Goal: Task Accomplishment & Management: Complete application form

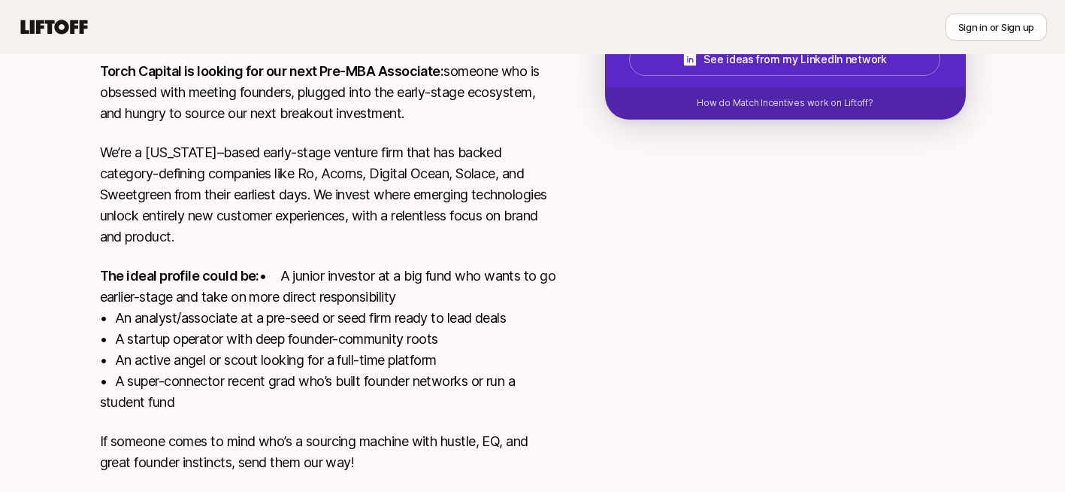
scroll to position [441, 0]
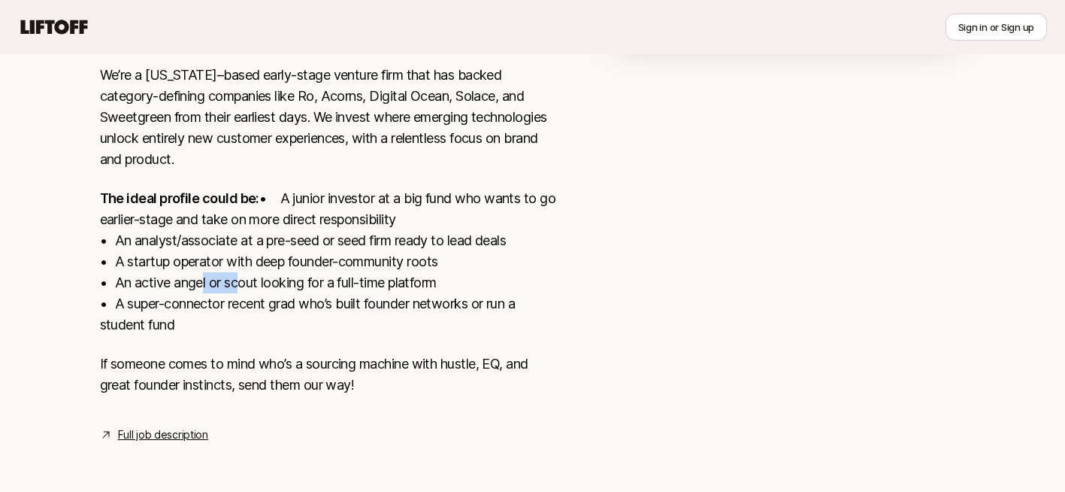
drag, startPoint x: 196, startPoint y: 274, endPoint x: 240, endPoint y: 274, distance: 43.6
click at [237, 274] on p "The ideal profile could be: • A junior investor at a big fund who wants to go e…" at bounding box center [328, 261] width 457 height 147
drag, startPoint x: 240, startPoint y: 274, endPoint x: 293, endPoint y: 308, distance: 63.2
click at [293, 308] on p "The ideal profile could be: • A junior investor at a big fund who wants to go e…" at bounding box center [328, 261] width 457 height 147
drag, startPoint x: 293, startPoint y: 308, endPoint x: 335, endPoint y: 306, distance: 41.4
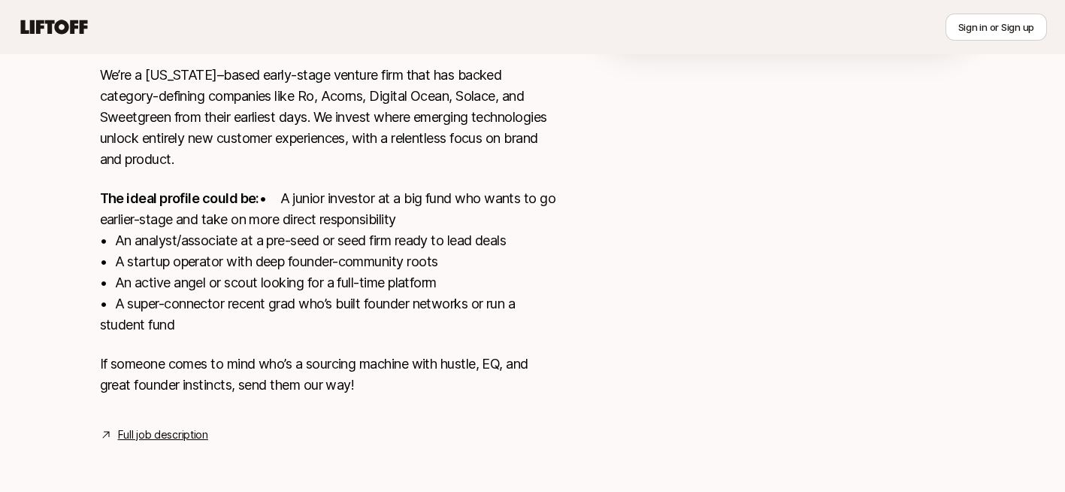
click at [335, 306] on p "The ideal profile could be: • A junior investor at a big fund who wants to go e…" at bounding box center [328, 261] width 457 height 147
drag, startPoint x: 280, startPoint y: 259, endPoint x: 301, endPoint y: 262, distance: 22.0
click at [301, 262] on p "The ideal profile could be: • A junior investor at a big fund who wants to go e…" at bounding box center [328, 261] width 457 height 147
drag, startPoint x: 301, startPoint y: 262, endPoint x: 275, endPoint y: 273, distance: 28.6
click at [302, 292] on p "The ideal profile could be: • A junior investor at a big fund who wants to go e…" at bounding box center [328, 261] width 457 height 147
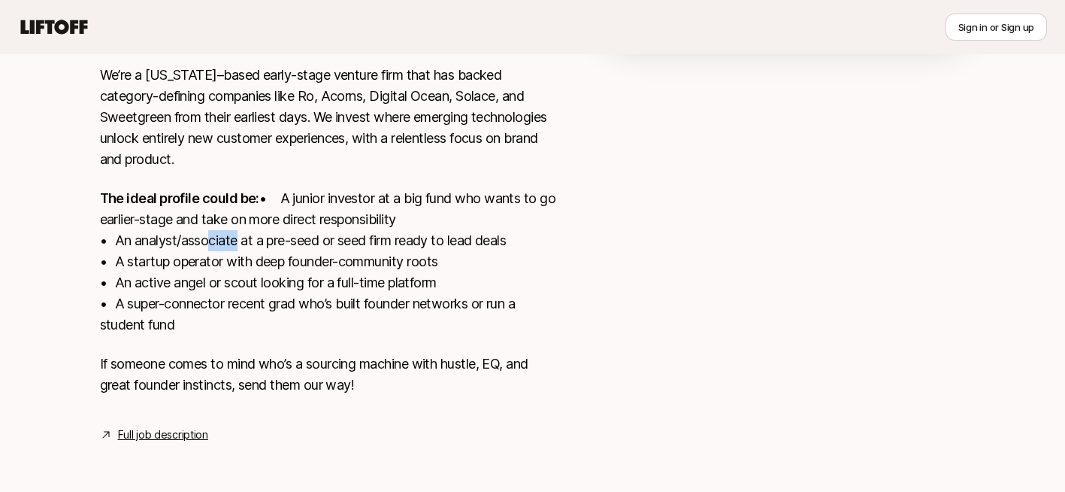
drag, startPoint x: 201, startPoint y: 244, endPoint x: 259, endPoint y: 251, distance: 58.4
click at [259, 251] on p "The ideal profile could be: • A junior investor at a big fund who wants to go e…" at bounding box center [328, 261] width 457 height 147
drag, startPoint x: 259, startPoint y: 251, endPoint x: 195, endPoint y: 242, distance: 65.3
click at [234, 277] on p "The ideal profile could be: • A junior investor at a big fund who wants to go e…" at bounding box center [328, 261] width 457 height 147
drag, startPoint x: 214, startPoint y: 235, endPoint x: 290, endPoint y: 237, distance: 76.7
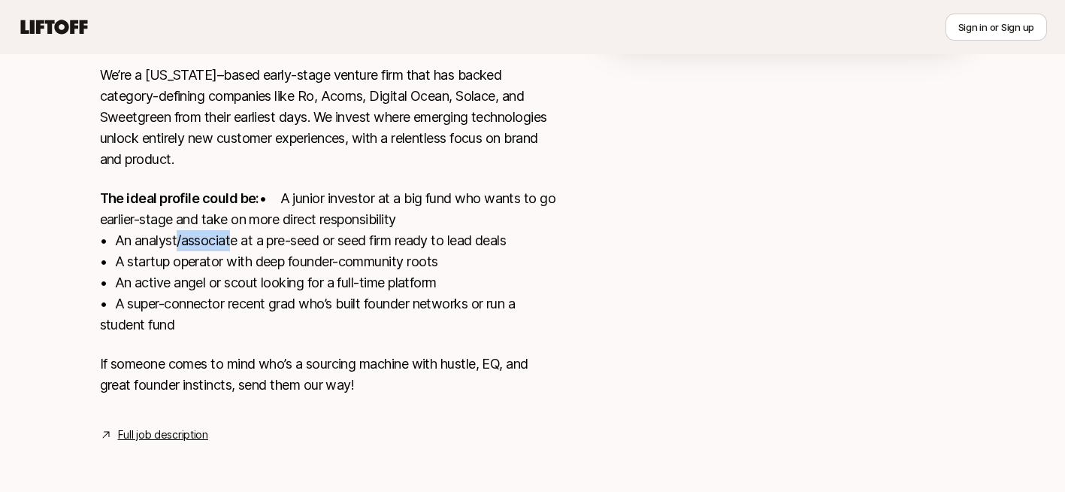
click at [290, 237] on p "The ideal profile could be: • A junior investor at a big fund who wants to go e…" at bounding box center [328, 261] width 457 height 147
drag, startPoint x: 290, startPoint y: 237, endPoint x: 316, endPoint y: 240, distance: 25.7
click at [329, 268] on p "The ideal profile could be: • A junior investor at a big fund who wants to go e…" at bounding box center [328, 261] width 457 height 147
drag, startPoint x: 326, startPoint y: 233, endPoint x: 382, endPoint y: 233, distance: 55.6
click at [382, 233] on p "The ideal profile could be: • A junior investor at a big fund who wants to go e…" at bounding box center [328, 261] width 457 height 147
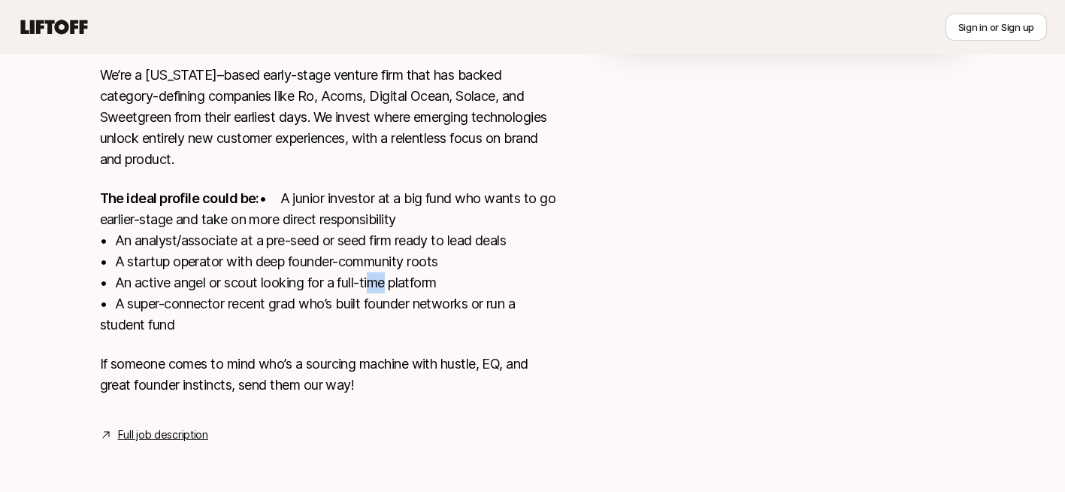
drag, startPoint x: 382, startPoint y: 233, endPoint x: 369, endPoint y: 280, distance: 48.3
click at [369, 280] on p "The ideal profile could be: • A junior investor at a big fund who wants to go e…" at bounding box center [328, 261] width 457 height 147
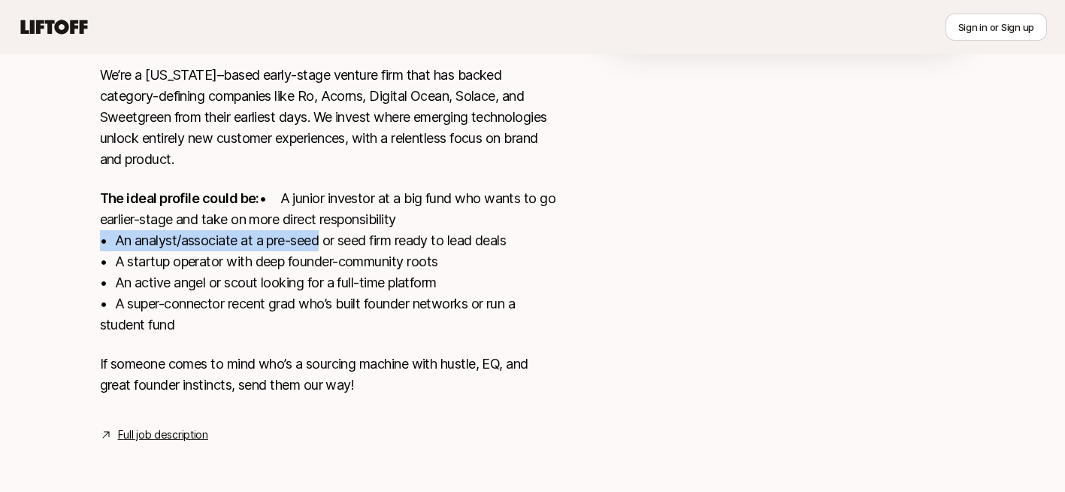
drag, startPoint x: 369, startPoint y: 280, endPoint x: 312, endPoint y: 235, distance: 72.8
click at [312, 235] on p "The ideal profile could be: • A junior investor at a big fund who wants to go e…" at bounding box center [328, 261] width 457 height 147
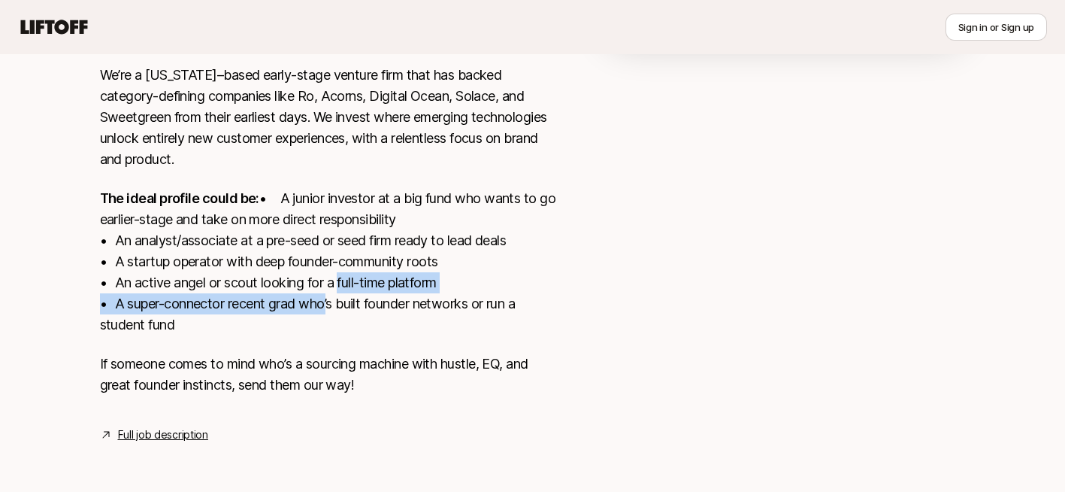
drag, startPoint x: 312, startPoint y: 235, endPoint x: 327, endPoint y: 295, distance: 62.7
click at [327, 295] on p "The ideal profile could be: • A junior investor at a big fund who wants to go e…" at bounding box center [328, 261] width 457 height 147
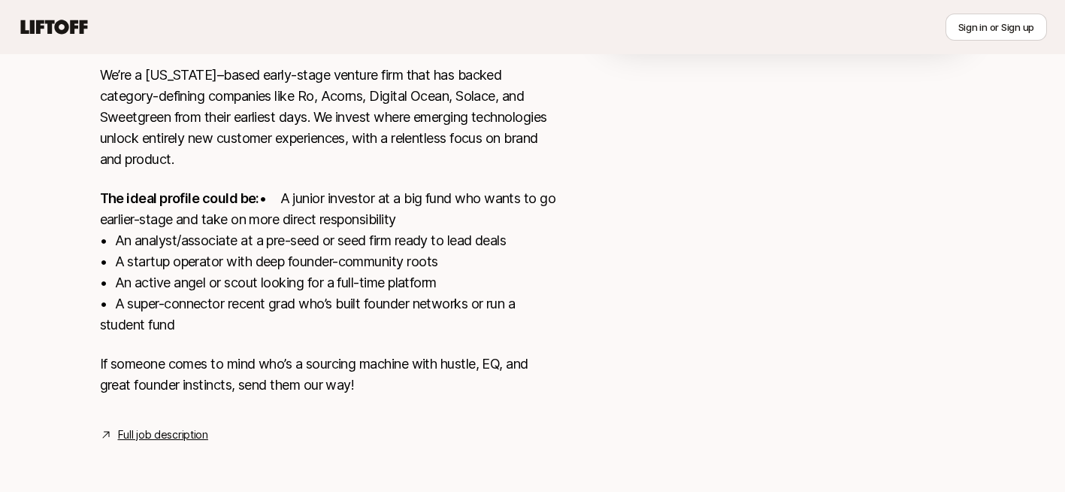
drag, startPoint x: 327, startPoint y: 295, endPoint x: 169, endPoint y: 180, distance: 195.3
click at [169, 190] on strong "The ideal profile could be:" at bounding box center [179, 198] width 159 height 16
drag, startPoint x: 169, startPoint y: 180, endPoint x: 238, endPoint y: 246, distance: 94.7
click at [239, 250] on p "The ideal profile could be: • A junior investor at a big fund who wants to go e…" at bounding box center [328, 261] width 457 height 147
drag, startPoint x: 184, startPoint y: 197, endPoint x: 192, endPoint y: 199, distance: 8.6
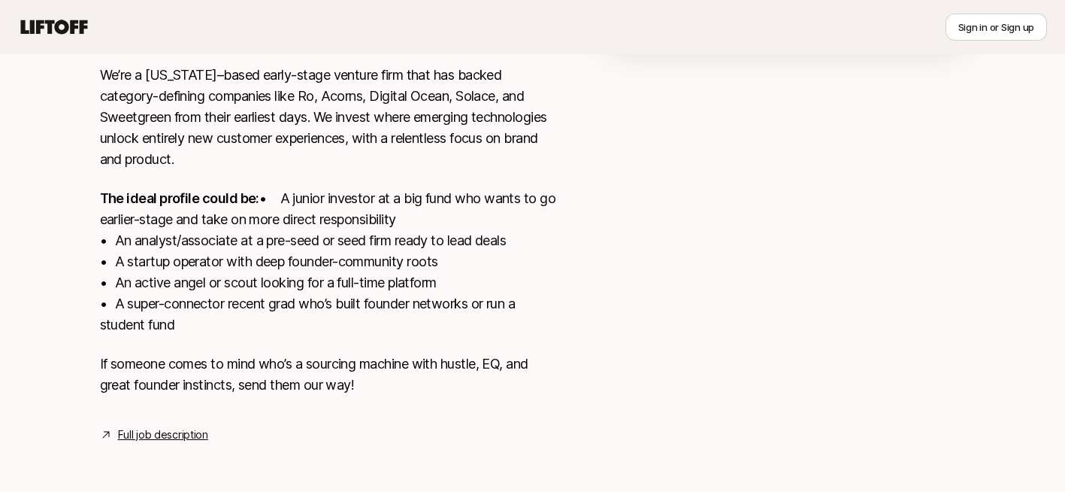
click at [192, 199] on p "The ideal profile could be: • A junior investor at a big fund who wants to go e…" at bounding box center [328, 261] width 457 height 147
drag, startPoint x: 192, startPoint y: 199, endPoint x: 250, endPoint y: 276, distance: 96.1
click at [251, 266] on p "The ideal profile could be: • A junior investor at a big fund who wants to go e…" at bounding box center [328, 261] width 457 height 147
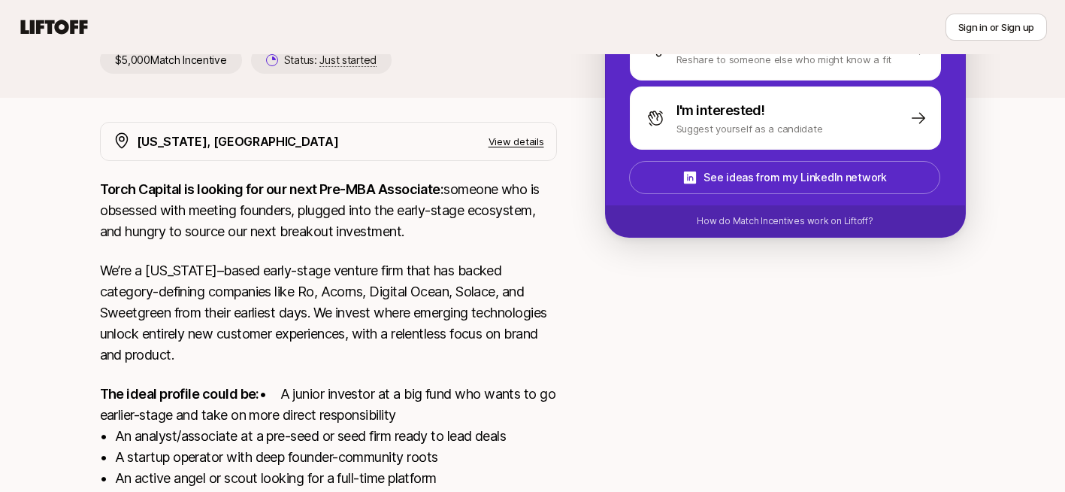
scroll to position [226, 0]
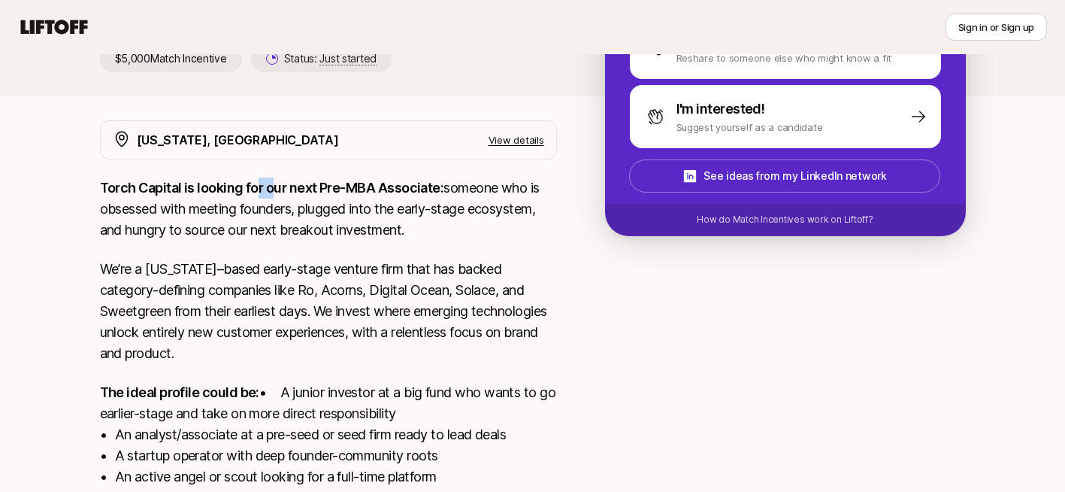
drag, startPoint x: 283, startPoint y: 188, endPoint x: 311, endPoint y: 190, distance: 27.9
click at [311, 190] on strong "Torch Capital is looking for our next Pre-MBA Associate:" at bounding box center [272, 188] width 344 height 16
drag, startPoint x: 311, startPoint y: 190, endPoint x: 282, endPoint y: 221, distance: 42.5
click at [282, 221] on p "Torch Capital is looking for our next Pre-MBA Associate: someone who is obsesse…" at bounding box center [328, 208] width 457 height 63
drag, startPoint x: 198, startPoint y: 211, endPoint x: 238, endPoint y: 220, distance: 40.9
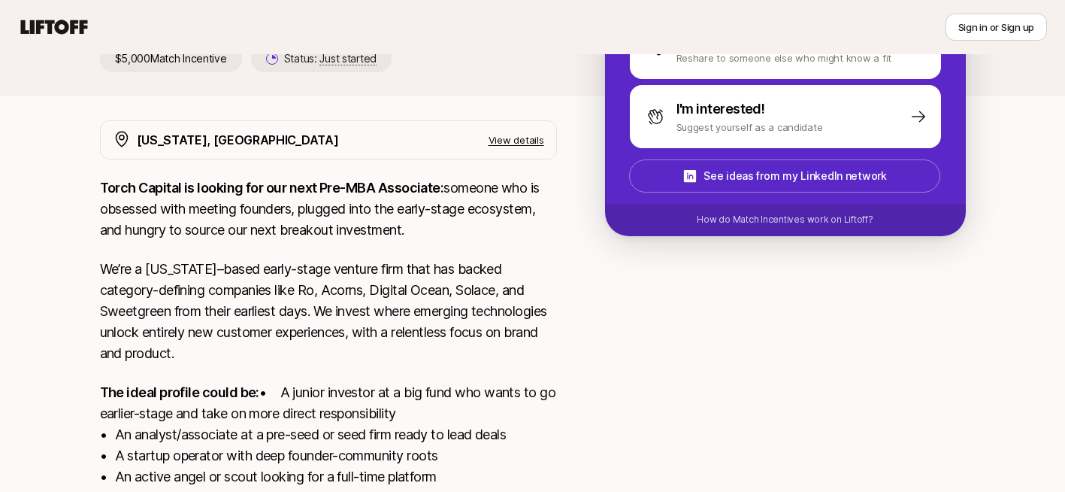
click at [238, 220] on p "Torch Capital is looking for our next Pre-MBA Associate: someone who is obsesse…" at bounding box center [328, 208] width 457 height 63
drag, startPoint x: 238, startPoint y: 220, endPoint x: 278, endPoint y: 244, distance: 46.2
click at [278, 244] on div "Torch Capital is looking for our next Pre-MBA Associate: someone who is obsesse…" at bounding box center [328, 392] width 457 height 430
click at [274, 269] on p "We’re a [US_STATE]–based early-stage venture firm that has backed category-defi…" at bounding box center [328, 311] width 457 height 105
drag, startPoint x: 274, startPoint y: 269, endPoint x: 263, endPoint y: 317, distance: 49.4
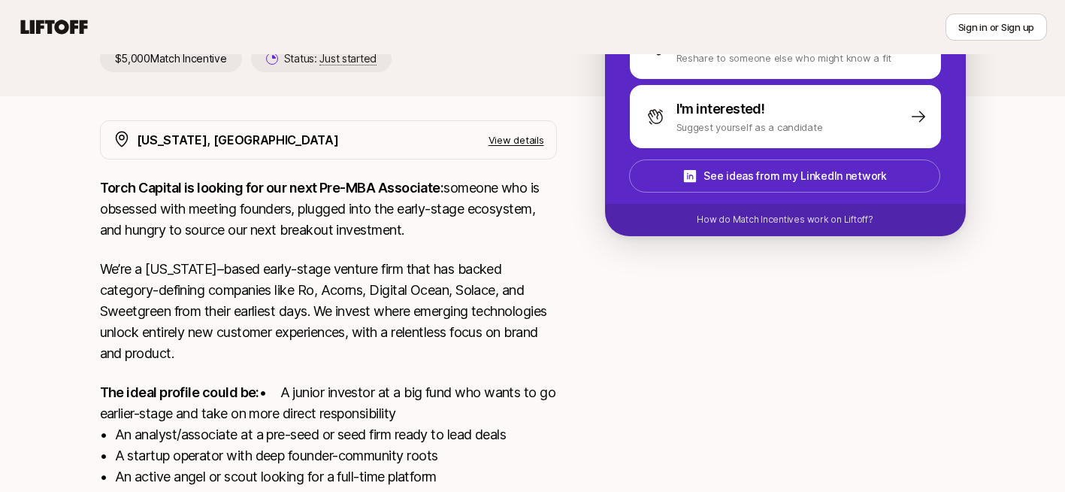
click at [257, 317] on p "We’re a [US_STATE]–based early-stage venture firm that has backed category-defi…" at bounding box center [328, 311] width 457 height 105
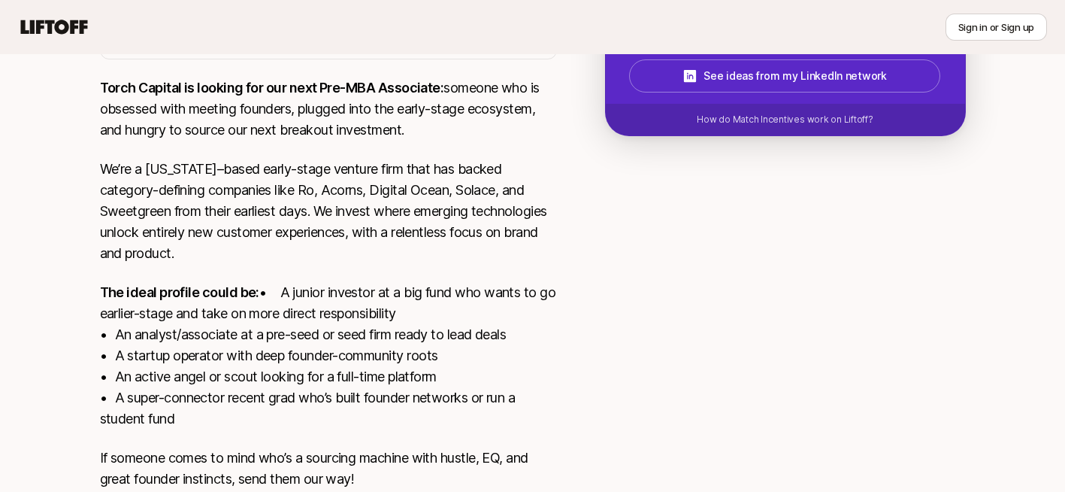
scroll to position [441, 0]
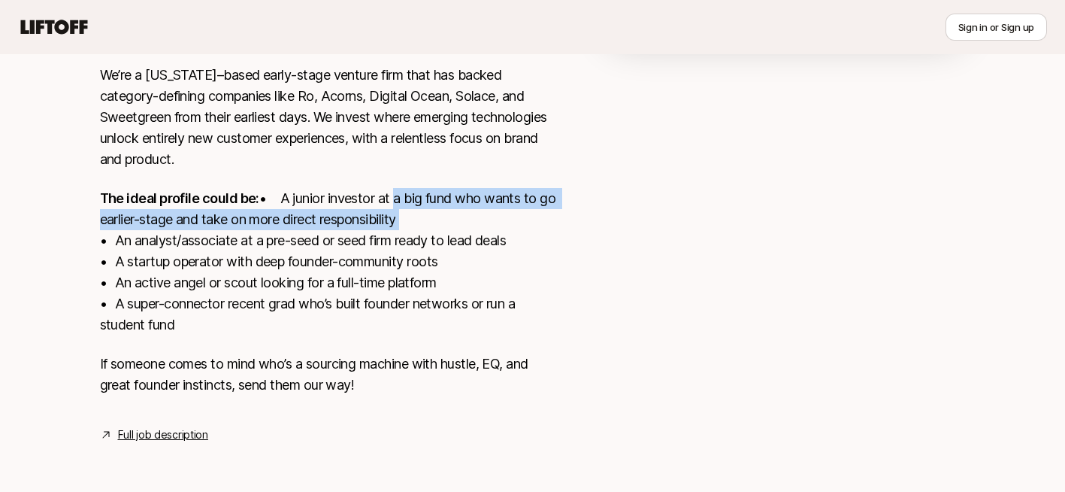
click at [290, 220] on p "The ideal profile could be: • A junior investor at a big fund who wants to go e…" at bounding box center [328, 261] width 457 height 147
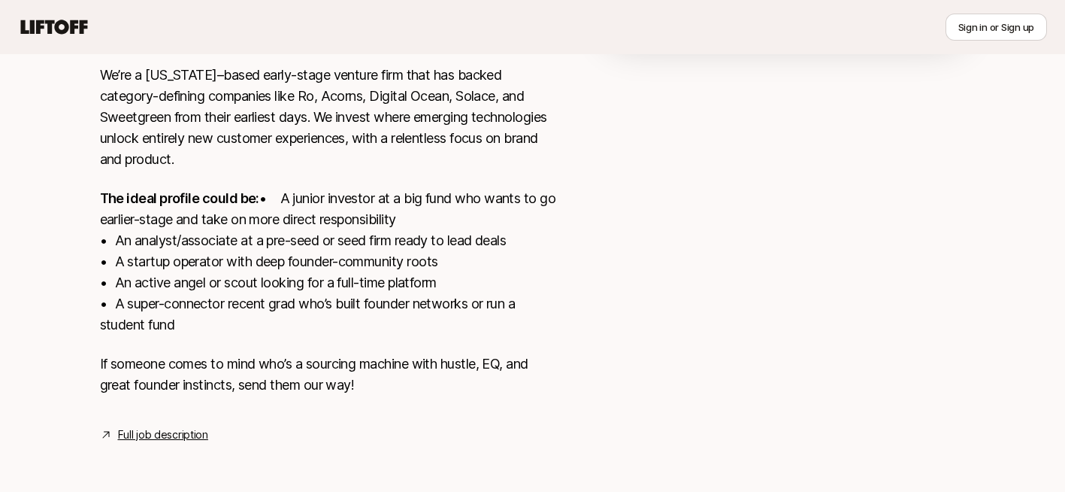
drag, startPoint x: 290, startPoint y: 220, endPoint x: 277, endPoint y: 291, distance: 72.0
click at [288, 289] on p "The ideal profile could be: • A junior investor at a big fund who wants to go e…" at bounding box center [328, 261] width 457 height 147
click at [162, 436] on link "Full job description" at bounding box center [163, 435] width 90 height 18
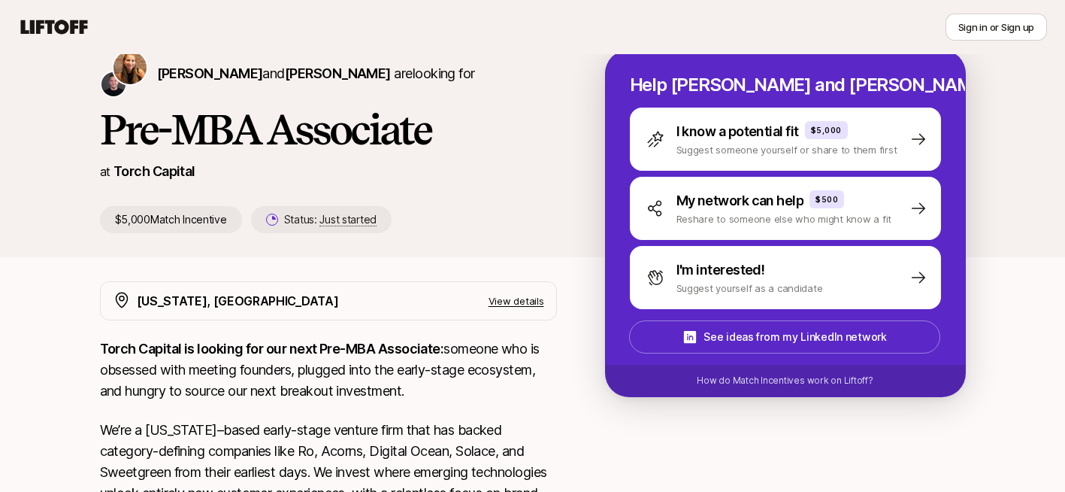
scroll to position [0, 0]
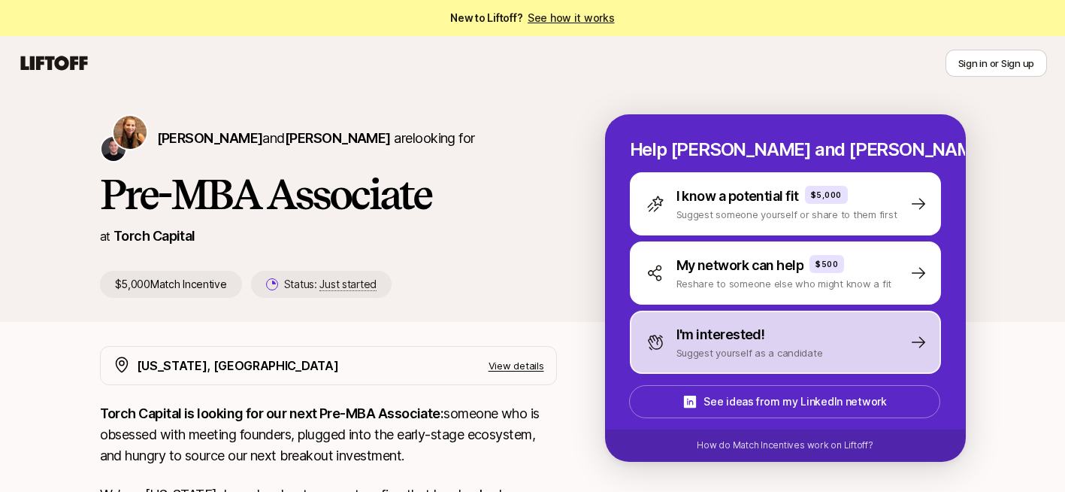
click at [742, 347] on p "Suggest yourself as a candidate" at bounding box center [750, 352] width 147 height 15
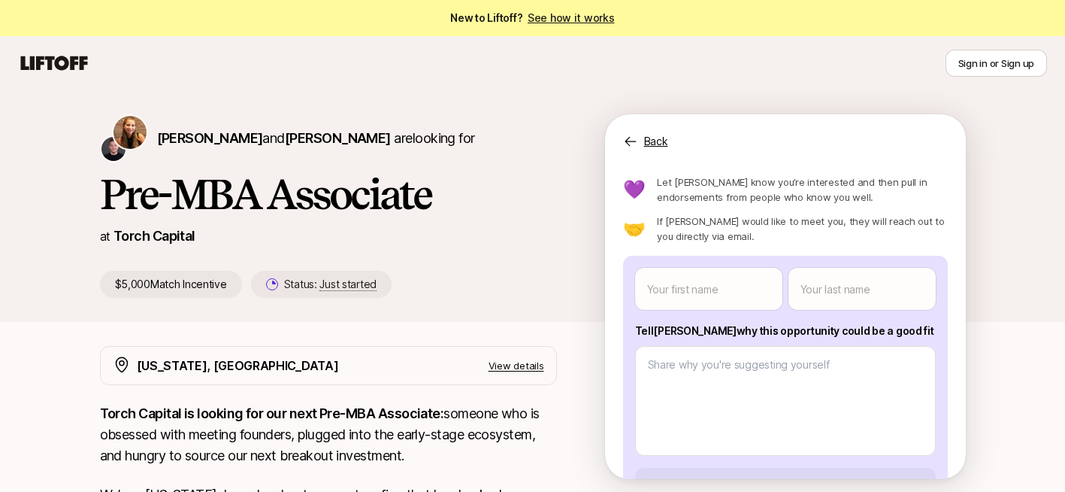
scroll to position [123, 0]
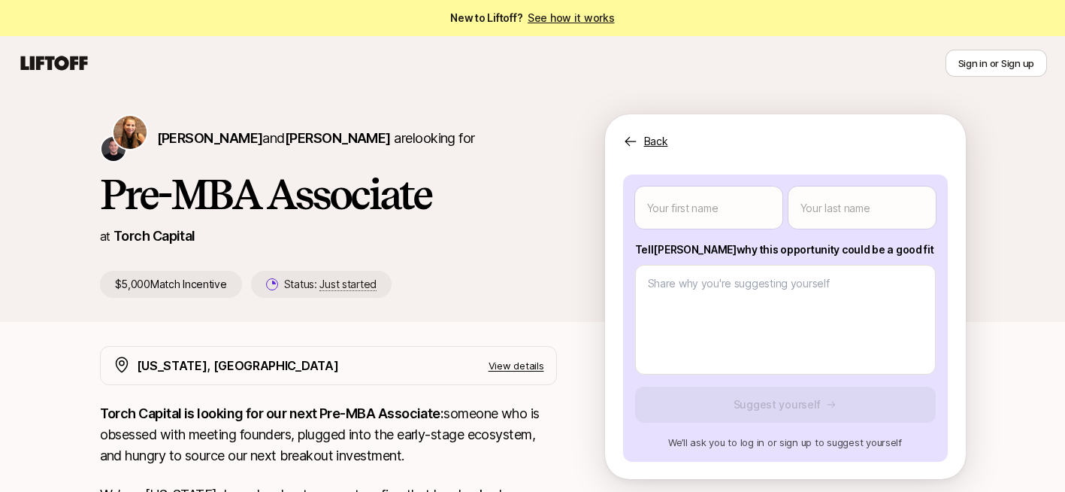
click at [662, 151] on div "Back Interested in this opportunity? Suggest yourself directly to [PERSON_NAME]…" at bounding box center [785, 296] width 361 height 365
click at [654, 142] on p "Back" at bounding box center [656, 141] width 24 height 18
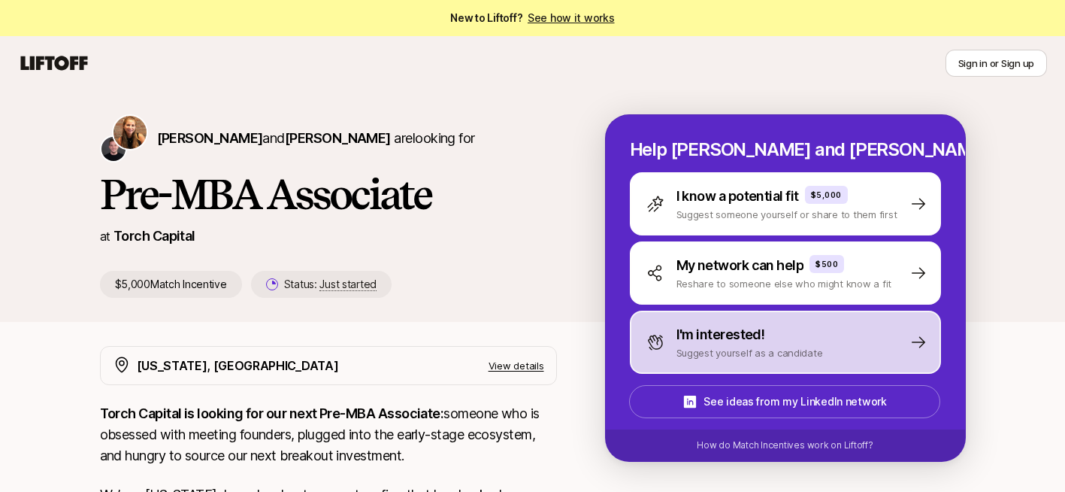
click at [767, 349] on p "Suggest yourself as a candidate" at bounding box center [750, 352] width 147 height 15
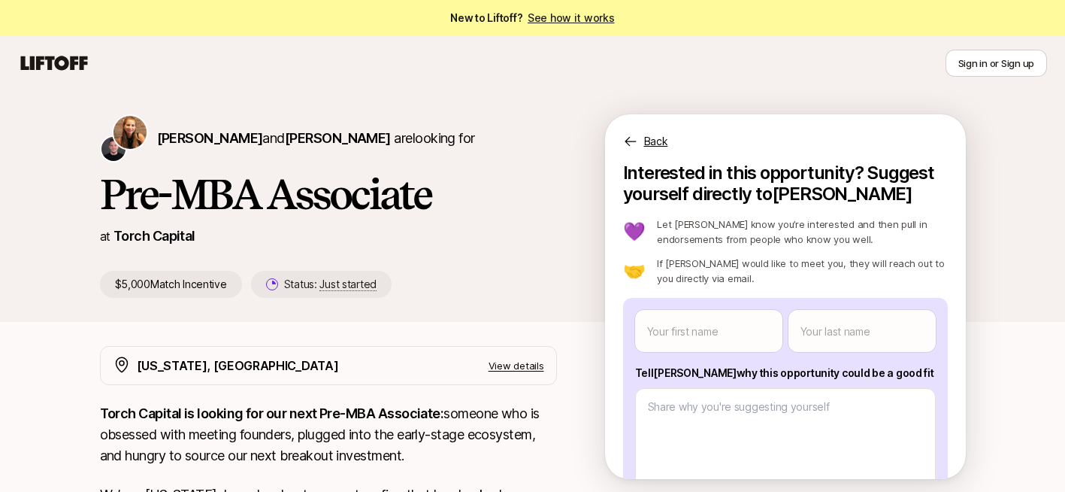
scroll to position [0, 0]
type textarea "x"
click at [723, 347] on body "New to Liftoff? See how it works Sign in or Sign up Sign in or Sign up [PERSON_…" at bounding box center [532, 246] width 1065 height 492
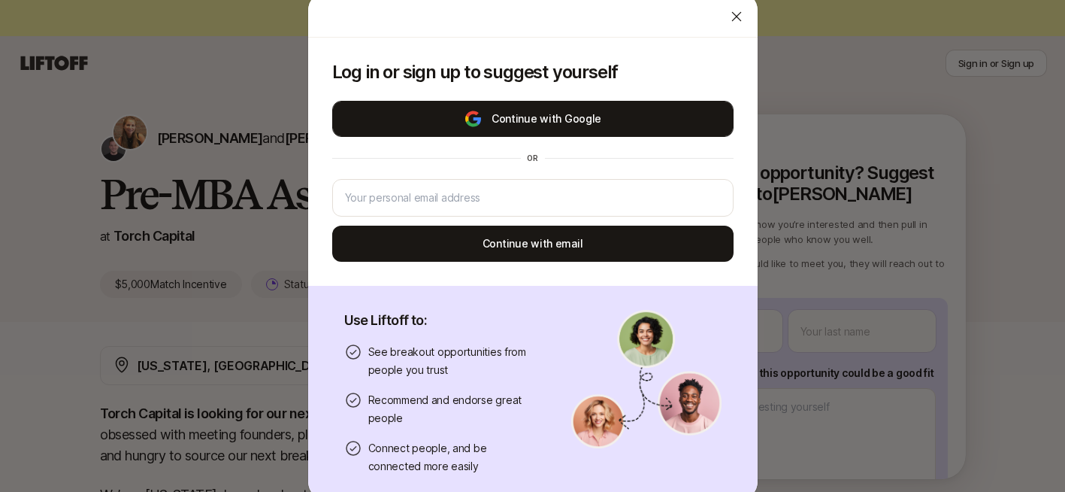
click at [556, 118] on button "Continue with Google" at bounding box center [532, 119] width 401 height 36
click at [539, 129] on button "Continue with Google" at bounding box center [532, 119] width 401 height 36
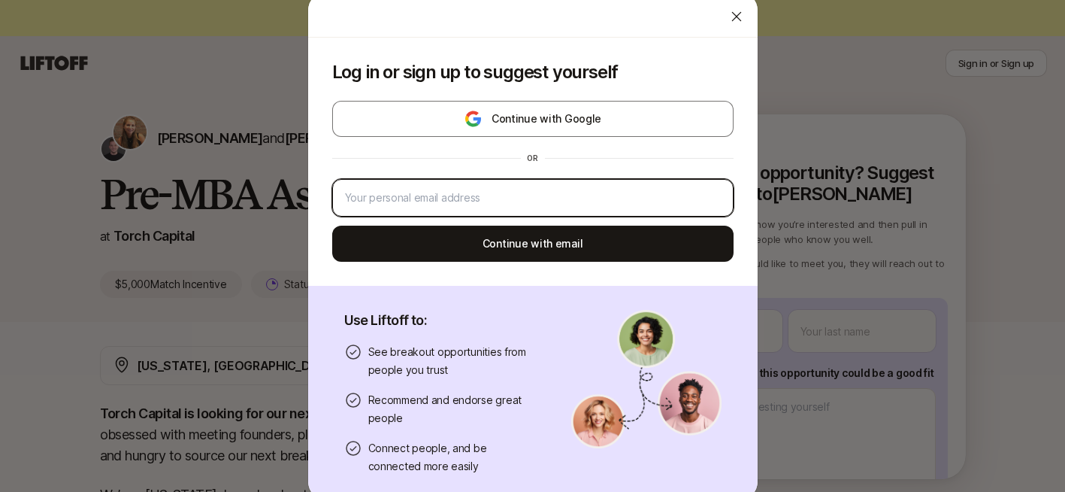
click at [525, 197] on input "email" at bounding box center [533, 198] width 376 height 18
type input "[EMAIL_ADDRESS][DOMAIN_NAME]"
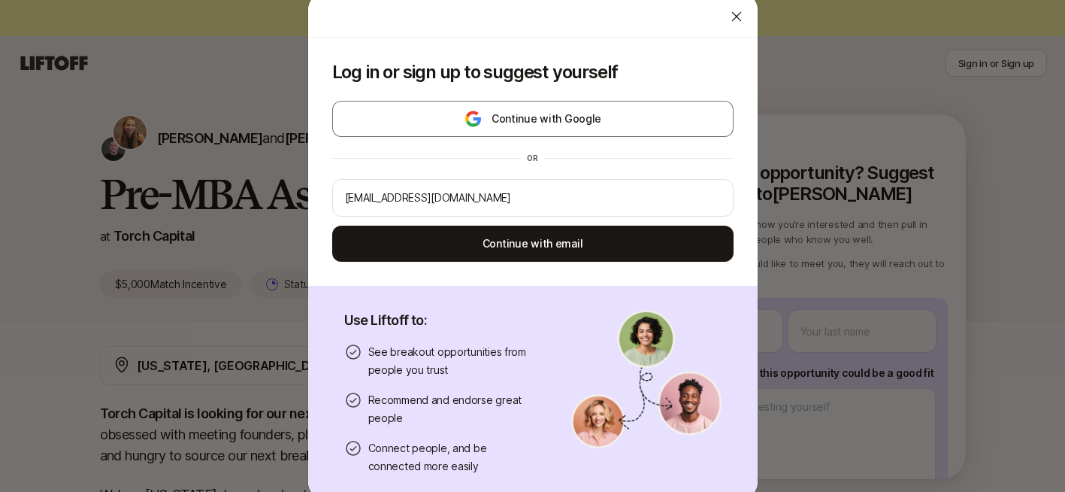
click at [632, 162] on div "or" at bounding box center [532, 158] width 401 height 24
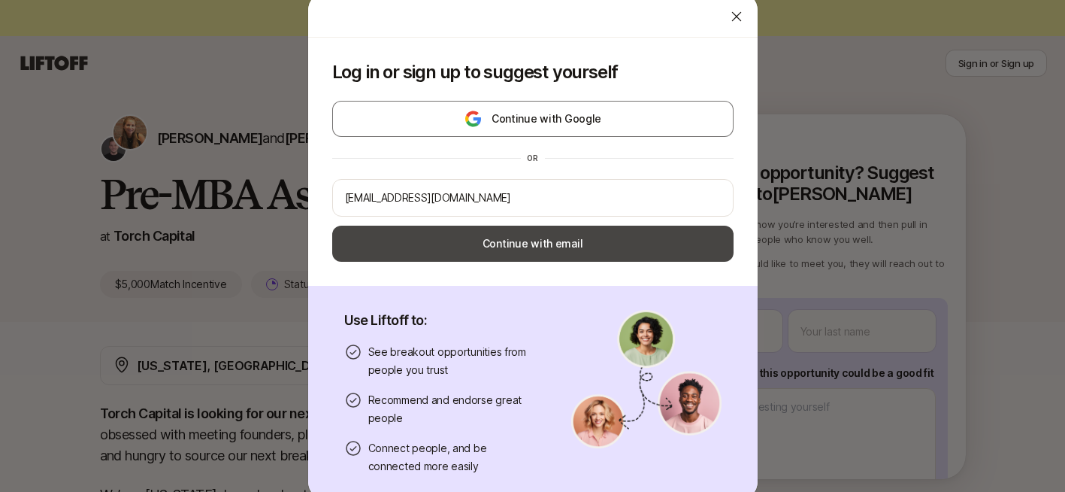
click at [600, 251] on button "Continue with email" at bounding box center [532, 244] width 401 height 36
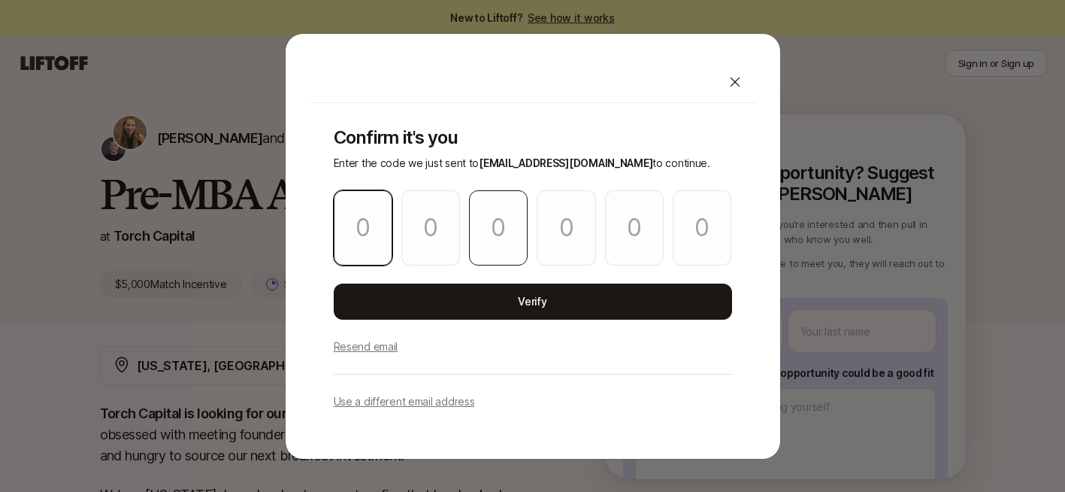
type input "7"
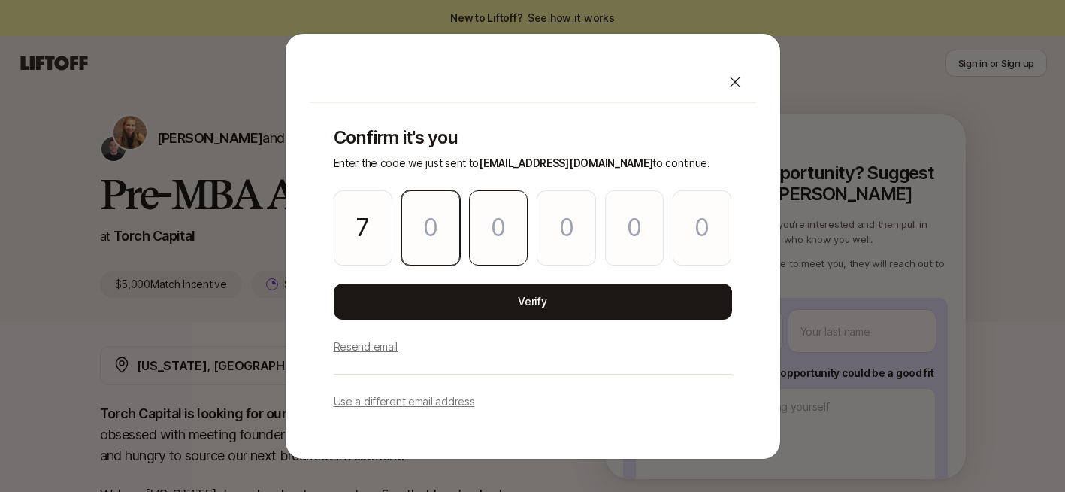
type input "1"
type input "5"
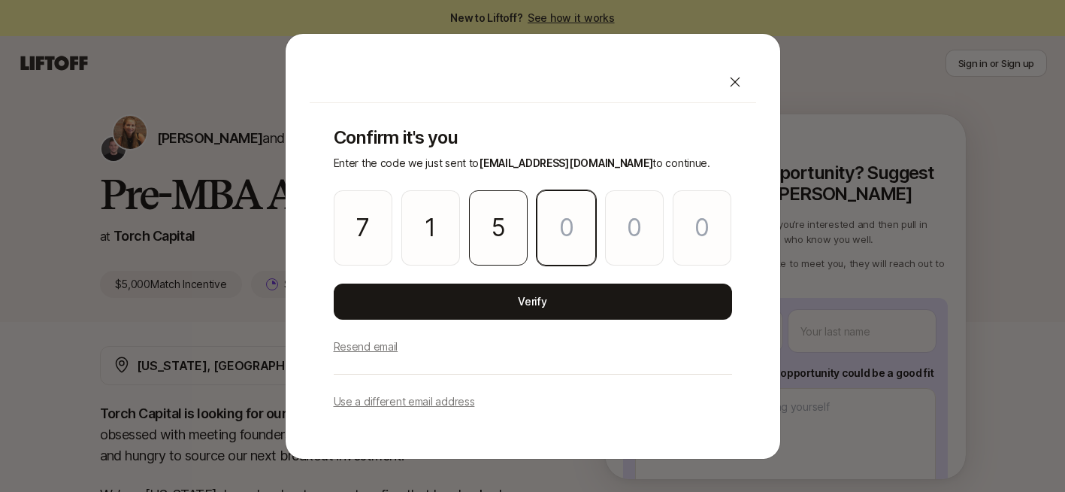
type input "8"
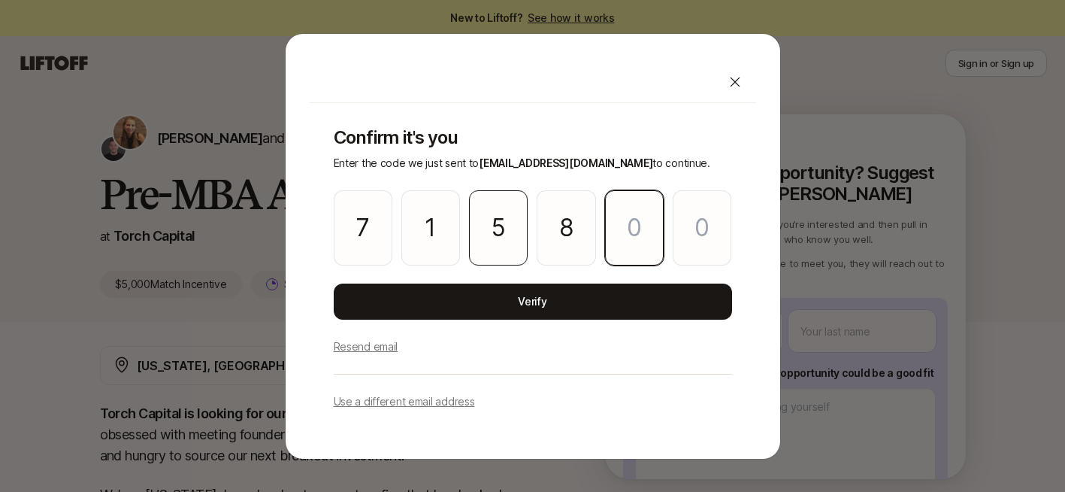
type input "6"
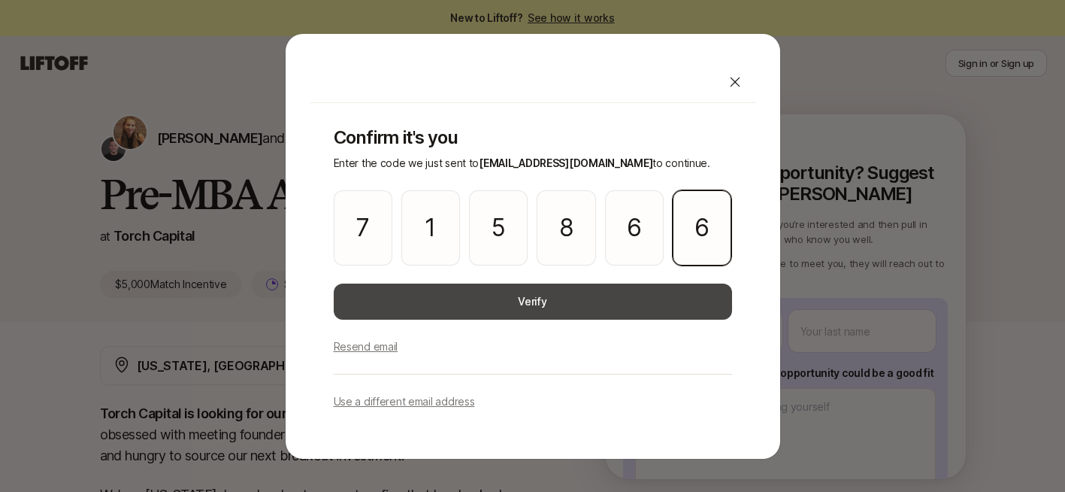
type input "6"
click at [550, 298] on button "Verify" at bounding box center [533, 301] width 398 height 36
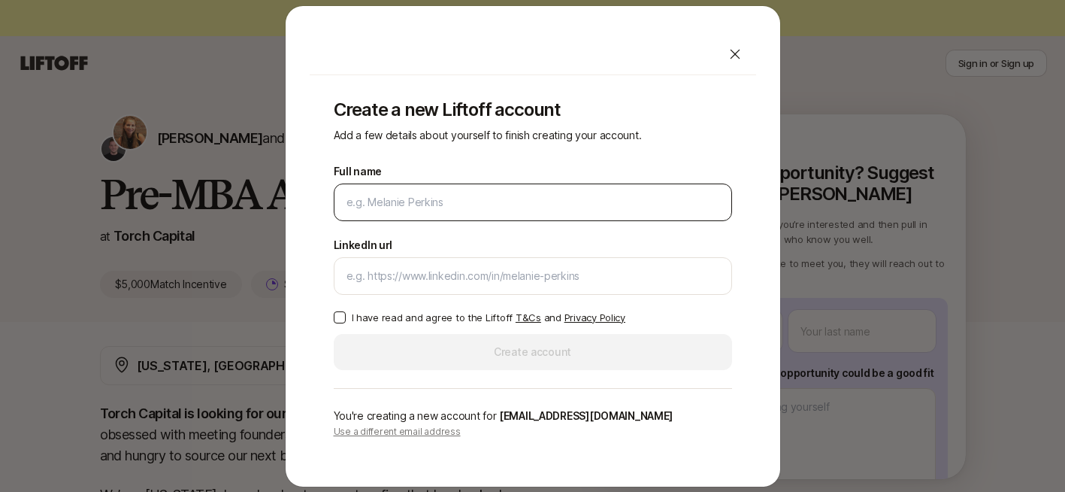
click at [386, 208] on input "Full name" at bounding box center [533, 202] width 373 height 18
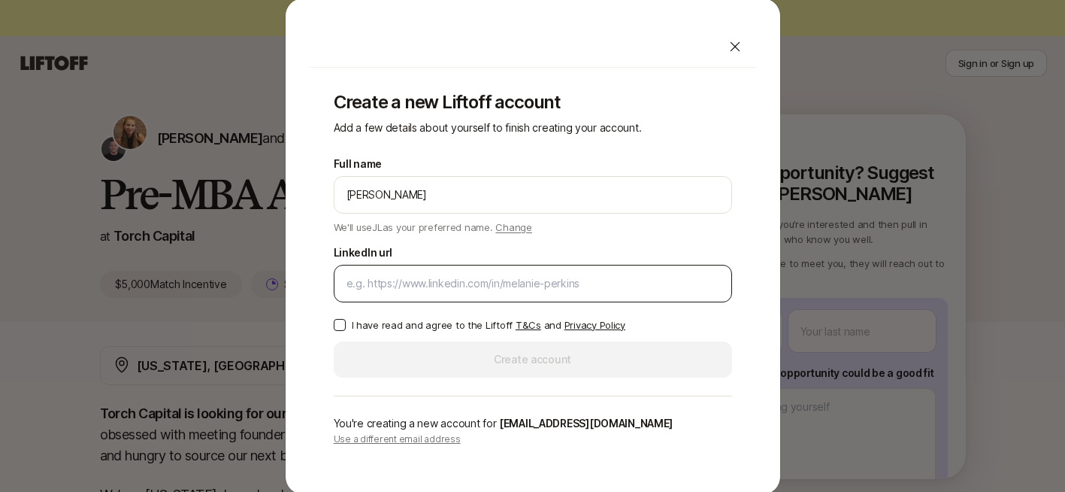
type input "[PERSON_NAME]"
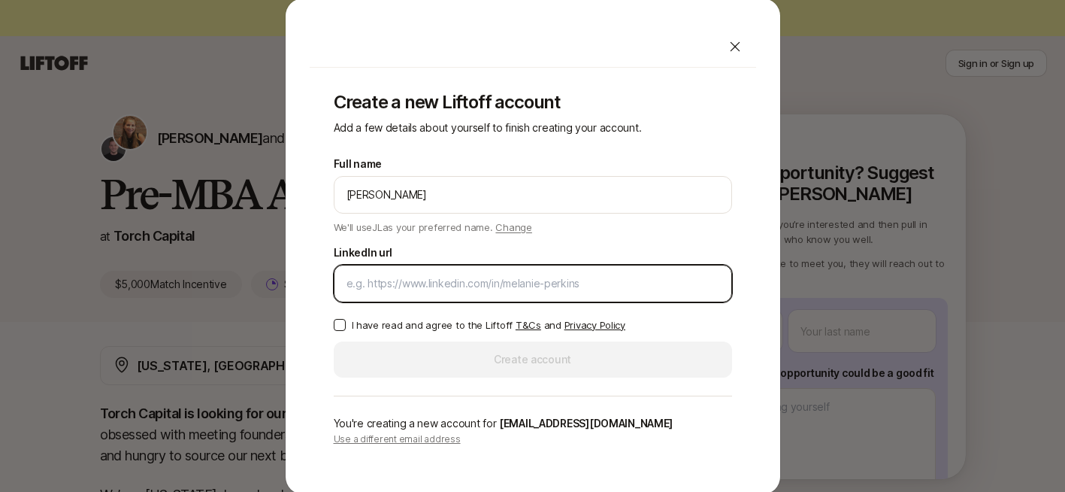
click at [351, 286] on input "LinkedIn url" at bounding box center [533, 283] width 373 height 18
paste input "[URL][DOMAIN_NAME]"
type input "[URL][DOMAIN_NAME]"
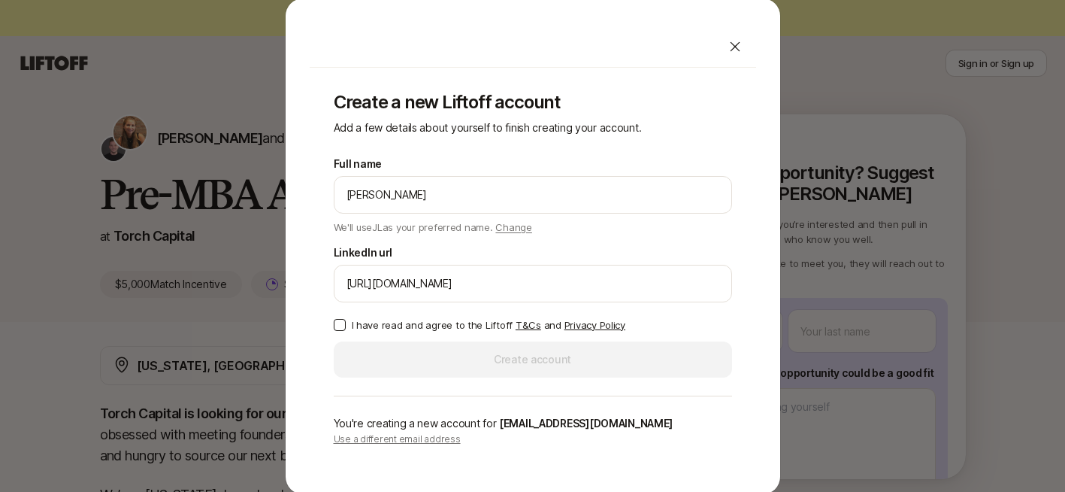
click at [337, 324] on button "I have read and agree to the Liftoff T&Cs and Privacy Policy" at bounding box center [340, 325] width 12 height 12
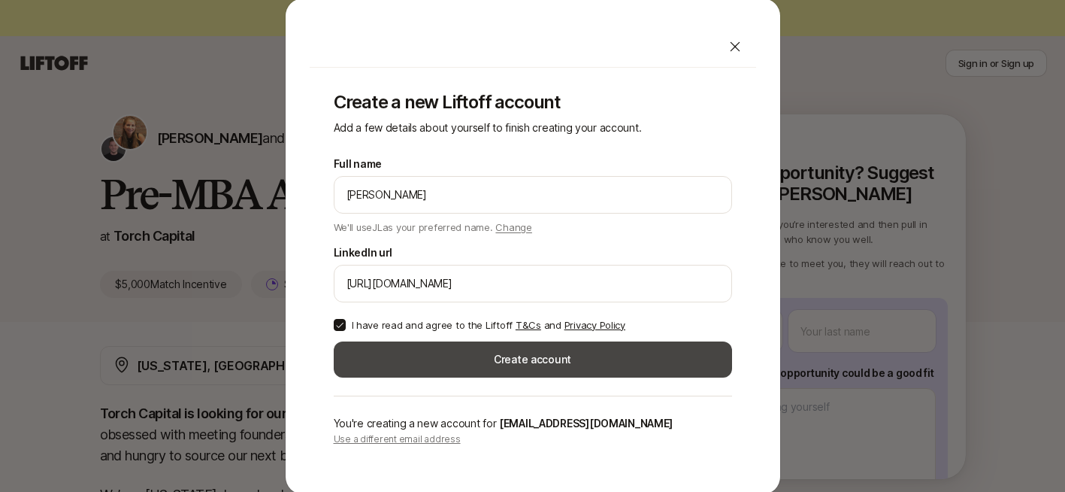
click at [492, 367] on button "Create account" at bounding box center [533, 359] width 398 height 36
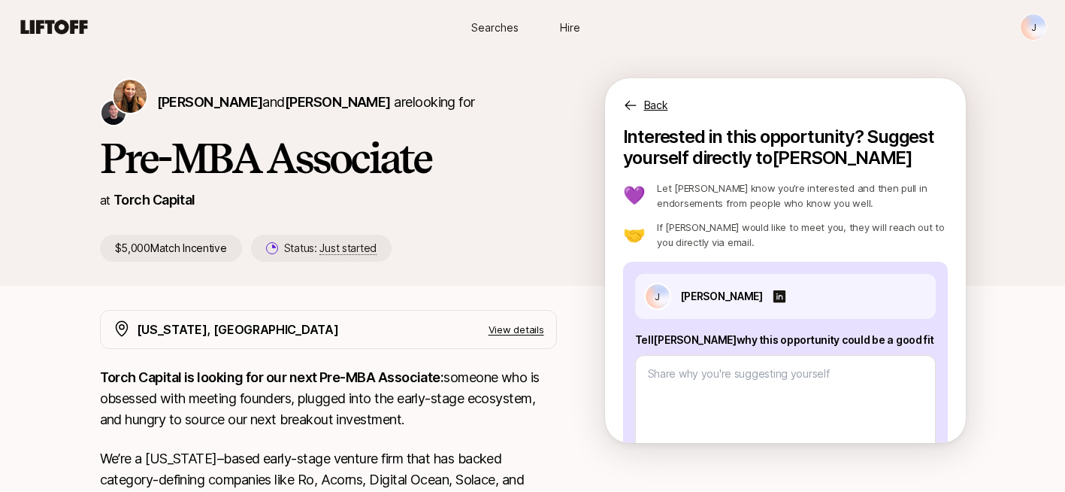
type textarea "x"
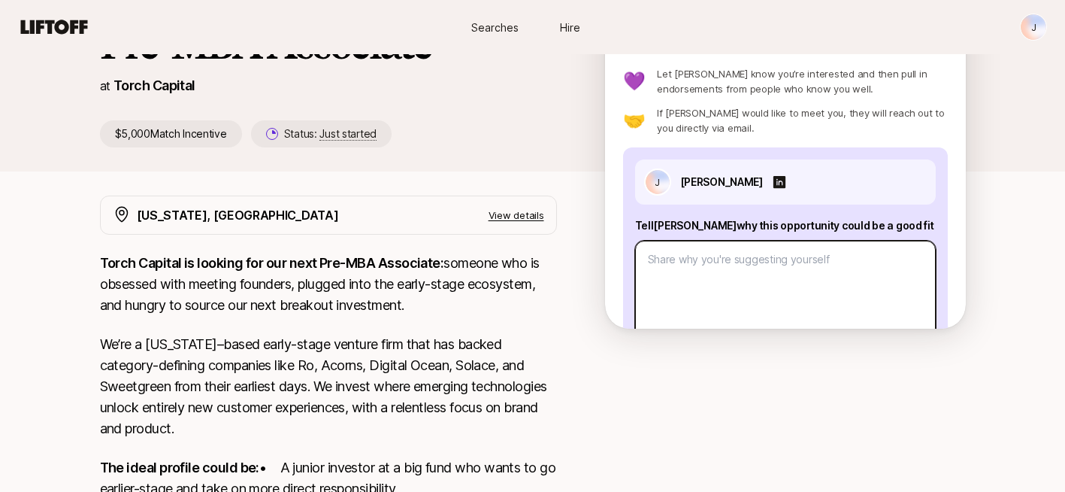
click at [782, 292] on textarea at bounding box center [785, 296] width 301 height 110
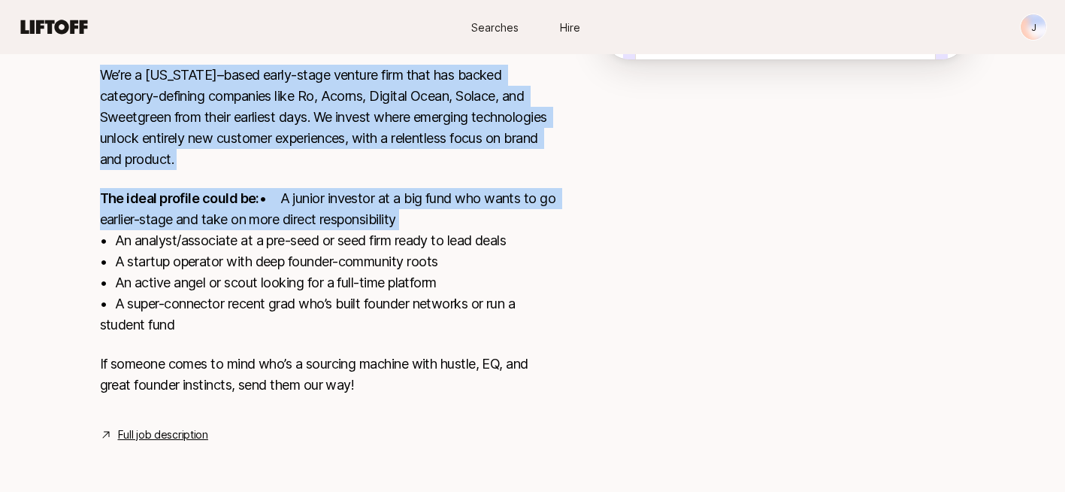
scroll to position [441, 0]
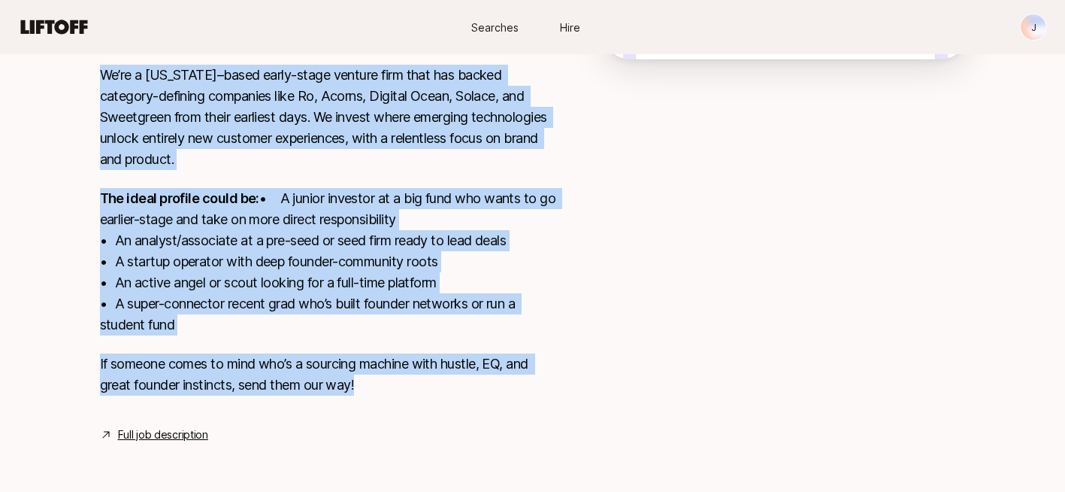
drag, startPoint x: 69, startPoint y: 110, endPoint x: 520, endPoint y: 388, distance: 530.0
click at [520, 388] on div "[PERSON_NAME] and [PERSON_NAME] are looking for Pre-MBA Associate at Torch Capi…" at bounding box center [532, 75] width 1065 height 809
click at [156, 429] on link "Full job description" at bounding box center [163, 435] width 90 height 18
